Goal: Find contact information: Obtain details needed to contact an individual or organization

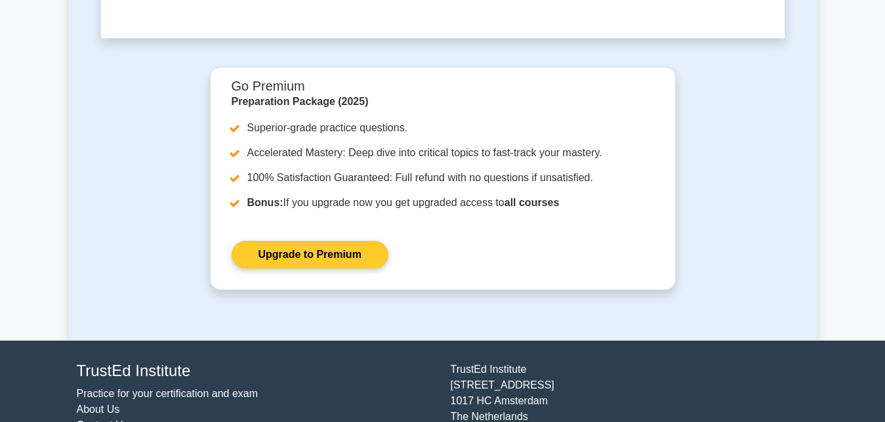
scroll to position [4106, 0]
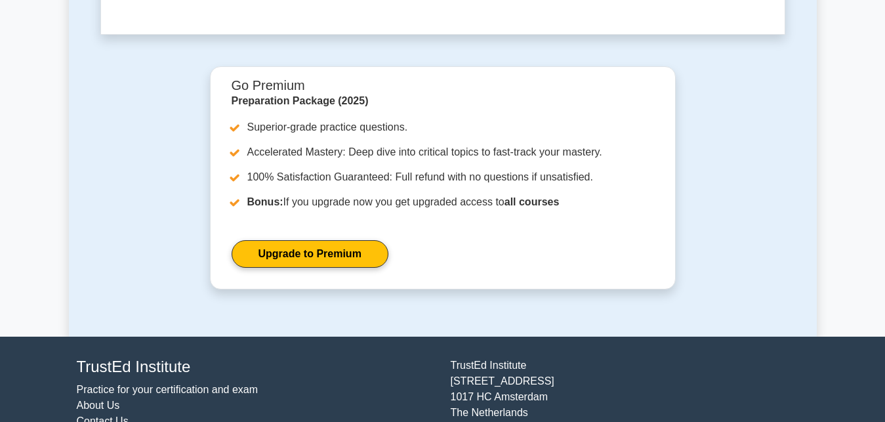
click at [94, 415] on link "Contact Us" at bounding box center [103, 420] width 52 height 11
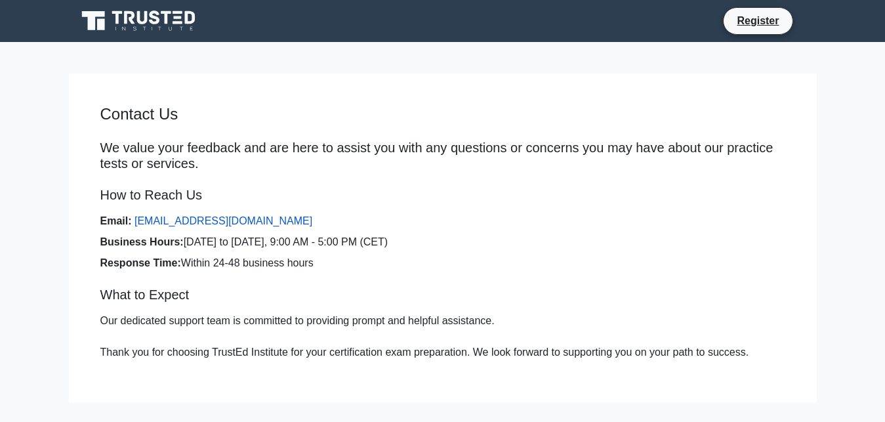
click at [179, 224] on link "[EMAIL_ADDRESS][DOMAIN_NAME]" at bounding box center [224, 220] width 178 height 11
drag, startPoint x: 132, startPoint y: 224, endPoint x: 274, endPoint y: 226, distance: 141.8
click at [274, 226] on li "Email: [EMAIL_ADDRESS][DOMAIN_NAME]" at bounding box center [442, 221] width 685 height 16
copy li "[EMAIL_ADDRESS][DOMAIN_NAME]"
